Goal: Transaction & Acquisition: Purchase product/service

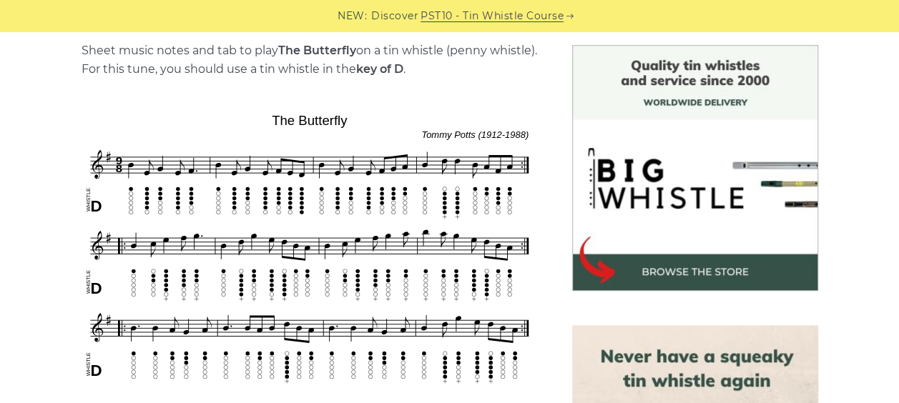
scroll to position [429, 0]
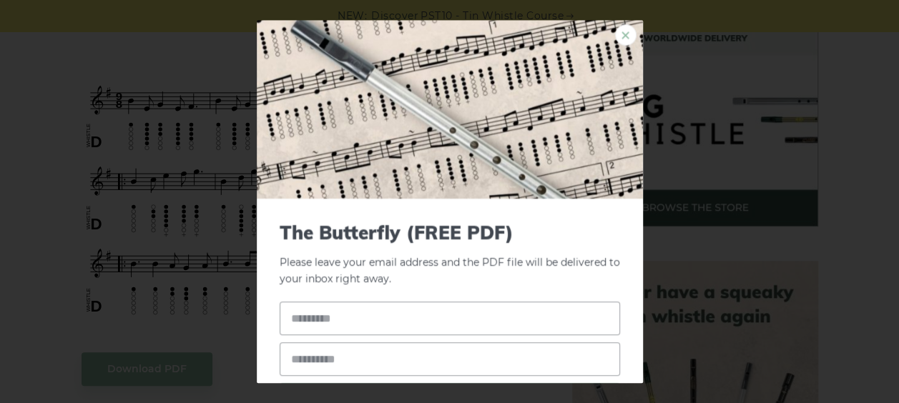
click at [616, 27] on link "×" at bounding box center [625, 34] width 21 height 21
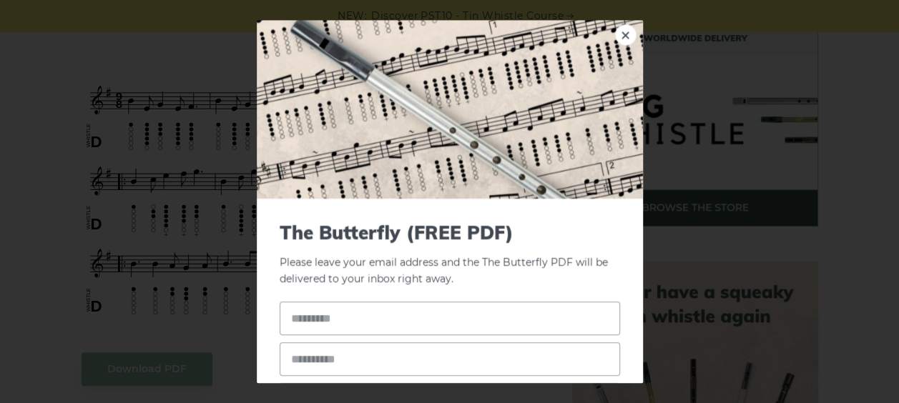
click at [243, 227] on div "× The Butterfly (FREE PDF) Please leave your email address and the The Butterfl…" at bounding box center [449, 201] width 899 height 403
click at [600, 34] on img at bounding box center [450, 109] width 386 height 179
click at [615, 36] on link "×" at bounding box center [625, 34] width 21 height 21
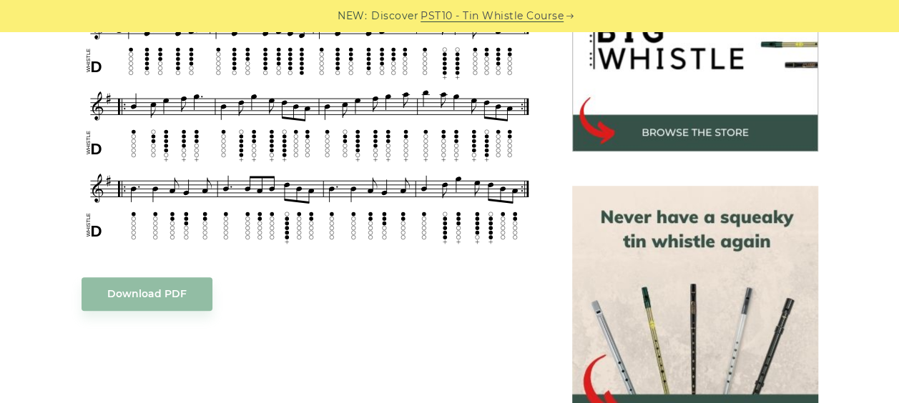
scroll to position [572, 0]
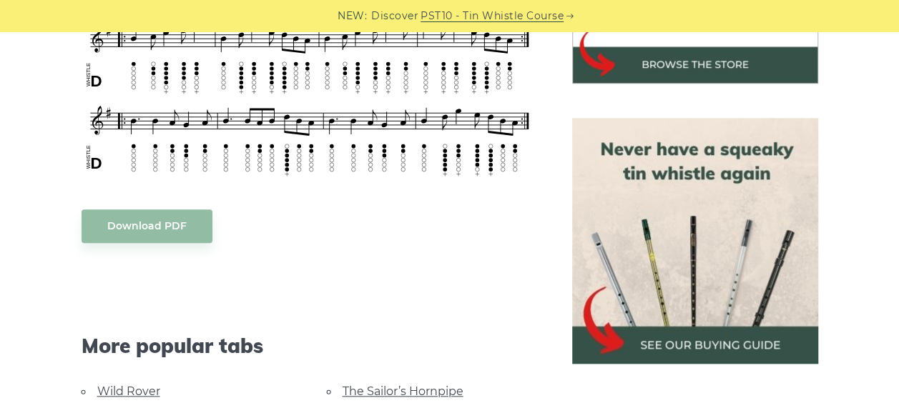
click at [654, 323] on img at bounding box center [695, 241] width 246 height 246
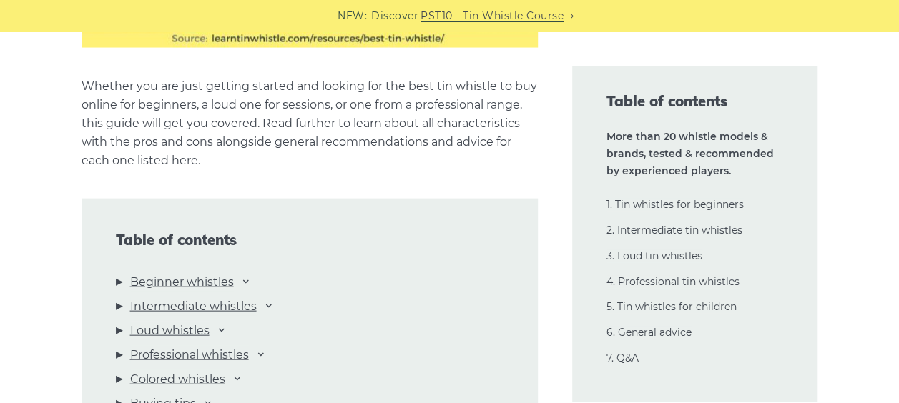
scroll to position [1501, 0]
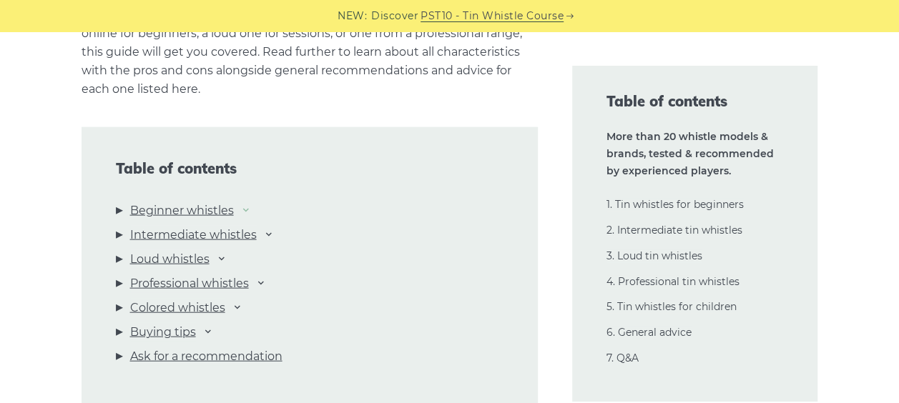
click at [250, 213] on icon at bounding box center [245, 209] width 11 height 11
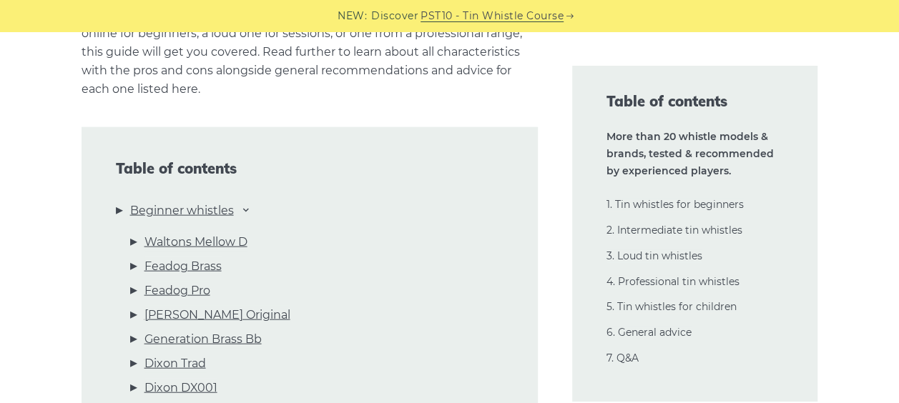
scroll to position [1573, 0]
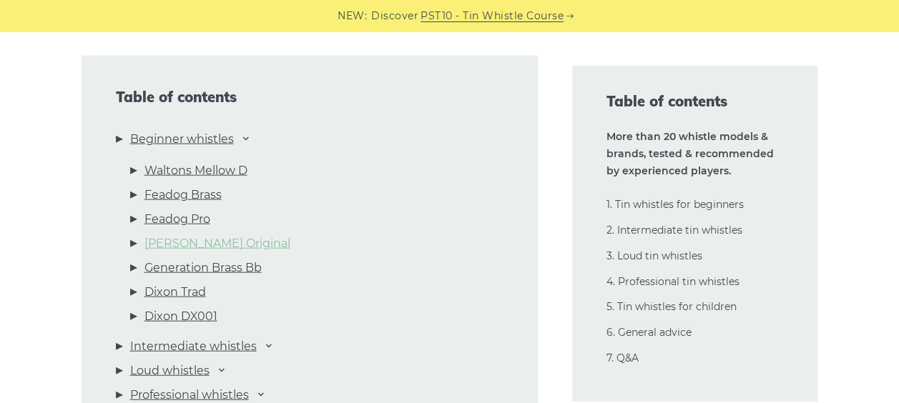
click at [231, 245] on link "[PERSON_NAME] Original" at bounding box center [217, 244] width 146 height 19
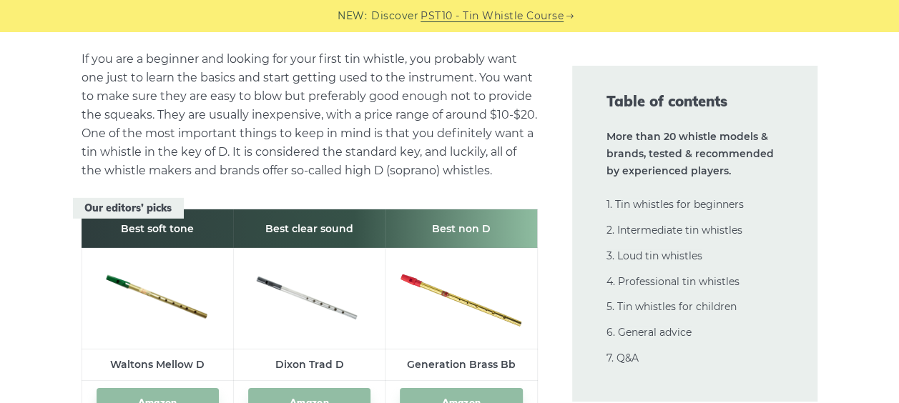
scroll to position [2221, 0]
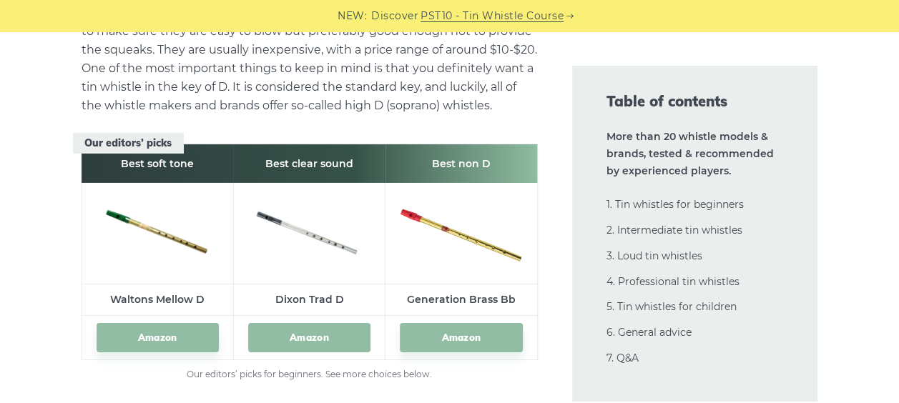
click at [323, 345] on link "Amazon" at bounding box center [309, 337] width 122 height 29
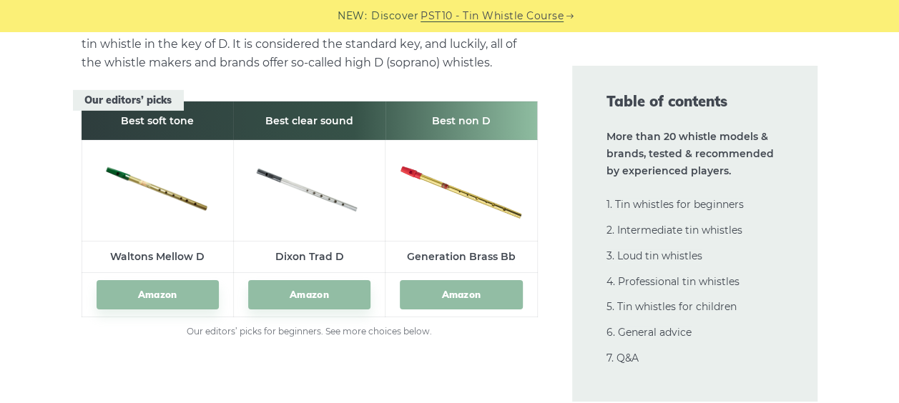
scroll to position [2292, 0]
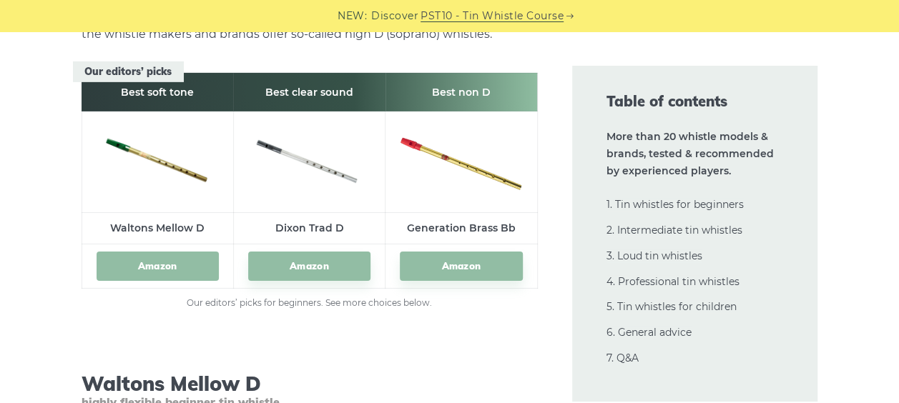
click at [163, 265] on link "Amazon" at bounding box center [158, 266] width 122 height 29
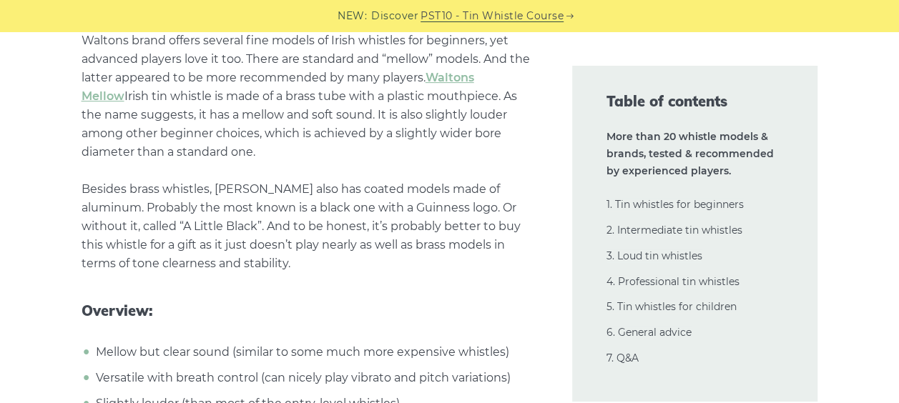
scroll to position [2936, 0]
click at [639, 313] on link "5. Tin whistles for children" at bounding box center [671, 306] width 130 height 13
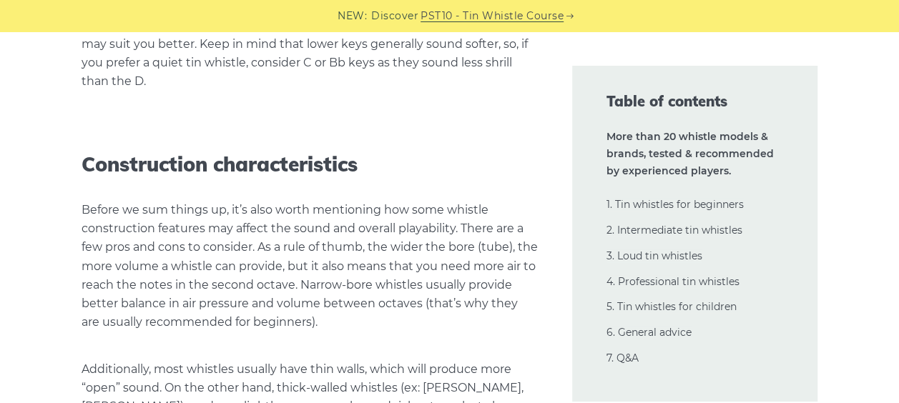
scroll to position [33790, 0]
